Goal: Transaction & Acquisition: Download file/media

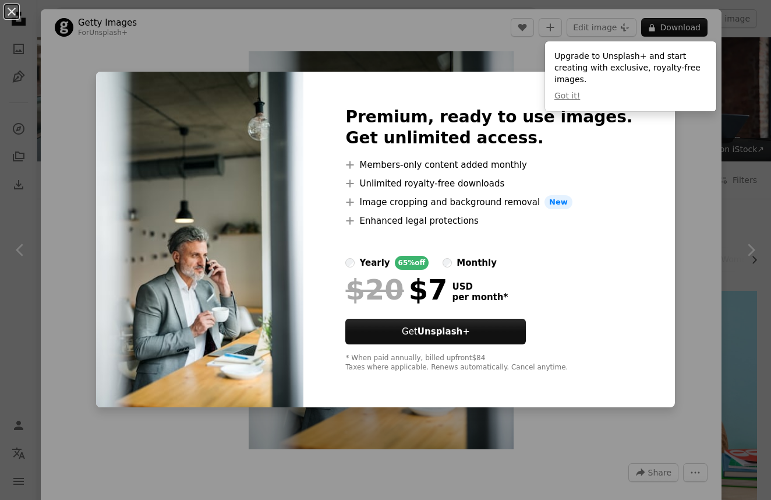
scroll to position [1132, 0]
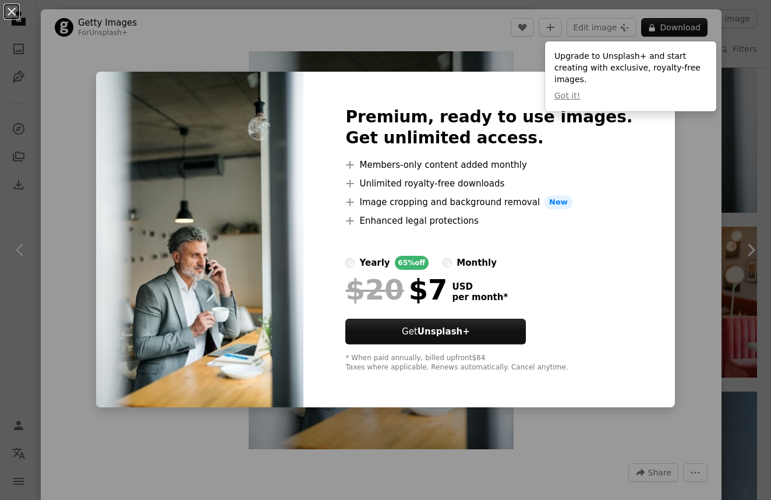
click at [677, 253] on div "An X shape Premium, ready to use images. Get unlimited access. A plus sign Memb…" at bounding box center [385, 250] width 771 height 500
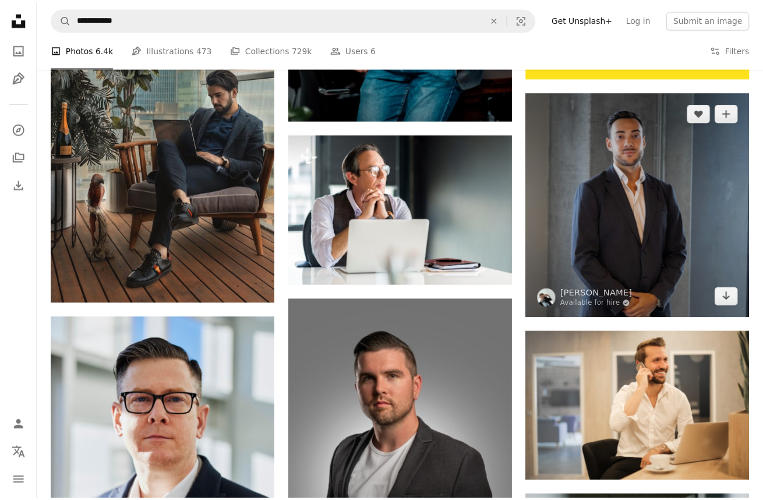
scroll to position [500, 0]
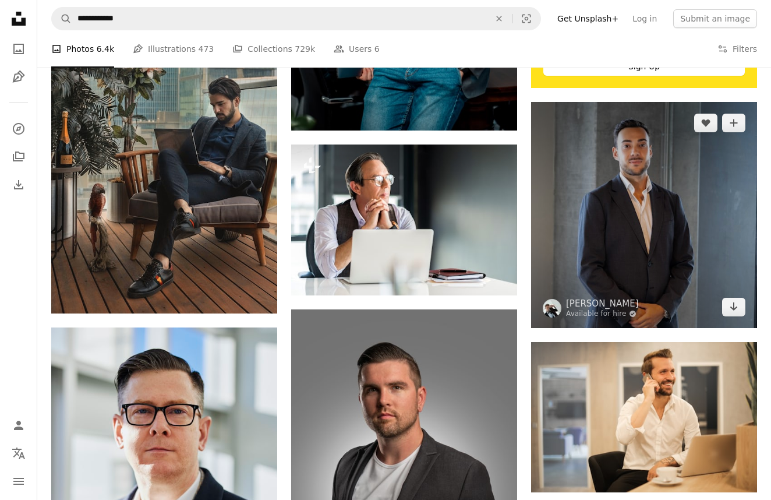
click at [668, 190] on img at bounding box center [644, 215] width 226 height 226
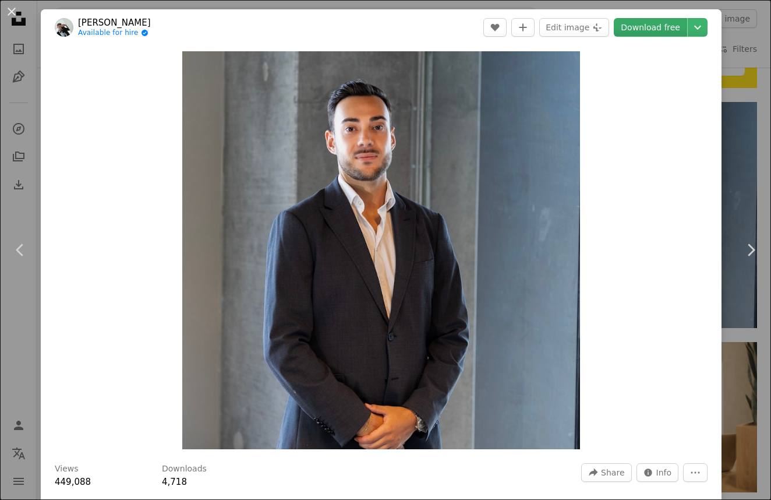
click at [653, 25] on link "Download free" at bounding box center [650, 27] width 73 height 19
